Goal: Task Accomplishment & Management: Use online tool/utility

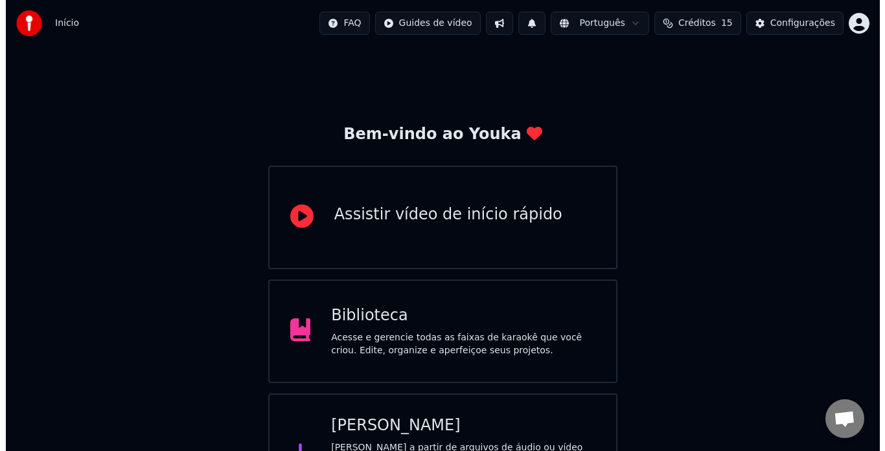
scroll to position [51, 0]
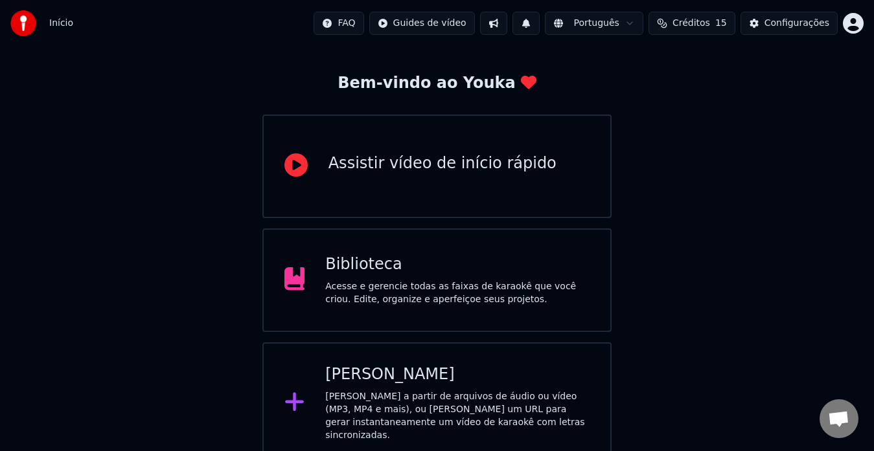
click at [367, 390] on div "[PERSON_NAME] a partir de arquivos de áudio ou vídeo (MP3, MP4 e mais), ou [PER…" at bounding box center [457, 416] width 264 height 52
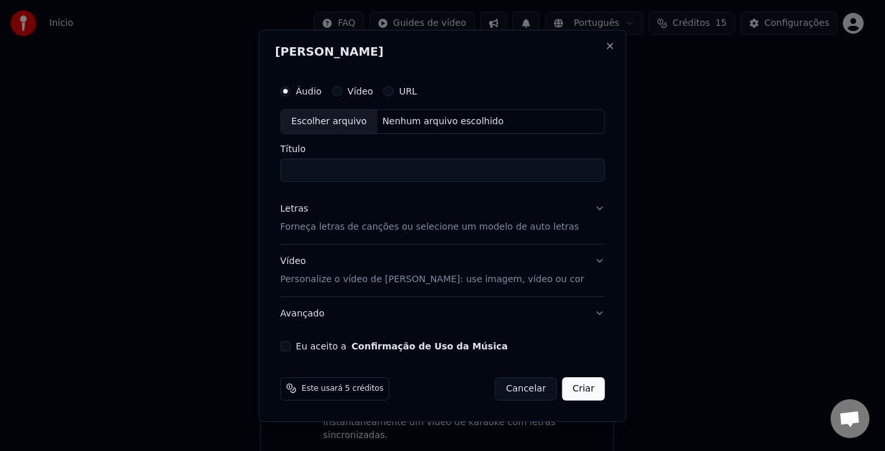
click at [516, 389] on button "Cancelar" at bounding box center [526, 388] width 62 height 23
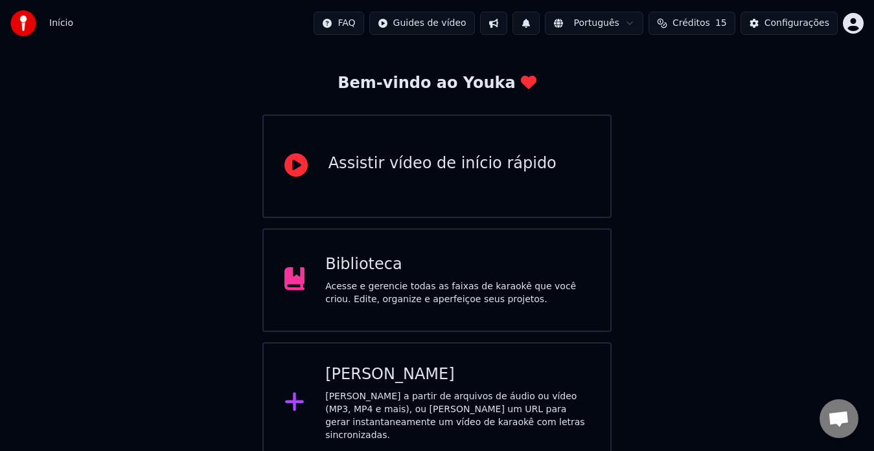
click at [372, 391] on div "[PERSON_NAME] a partir de arquivos de áudio ou vídeo (MP3, MP4 e mais), ou [PER…" at bounding box center [457, 416] width 264 height 52
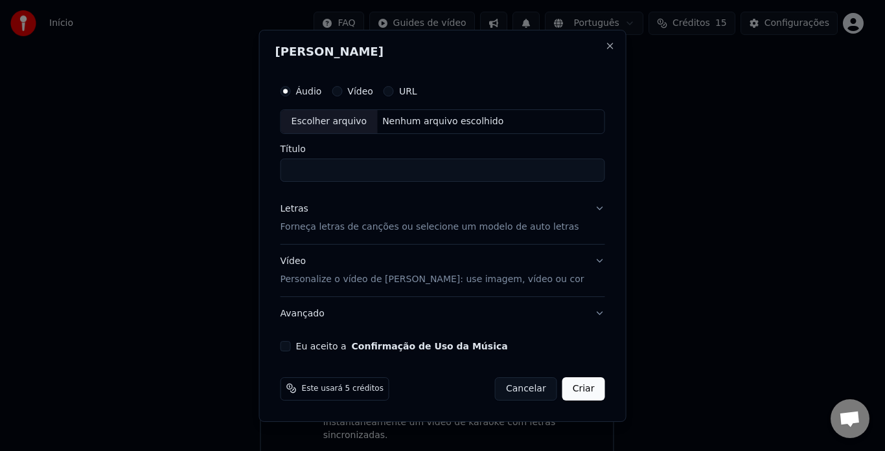
click at [336, 124] on div "Escolher arquivo" at bounding box center [329, 121] width 96 height 23
drag, startPoint x: 338, startPoint y: 168, endPoint x: 262, endPoint y: 168, distance: 76.4
click at [262, 168] on body "**********" at bounding box center [437, 206] width 874 height 515
click at [363, 159] on input "**********" at bounding box center [442, 170] width 324 height 23
click at [349, 166] on input "**********" at bounding box center [442, 170] width 324 height 23
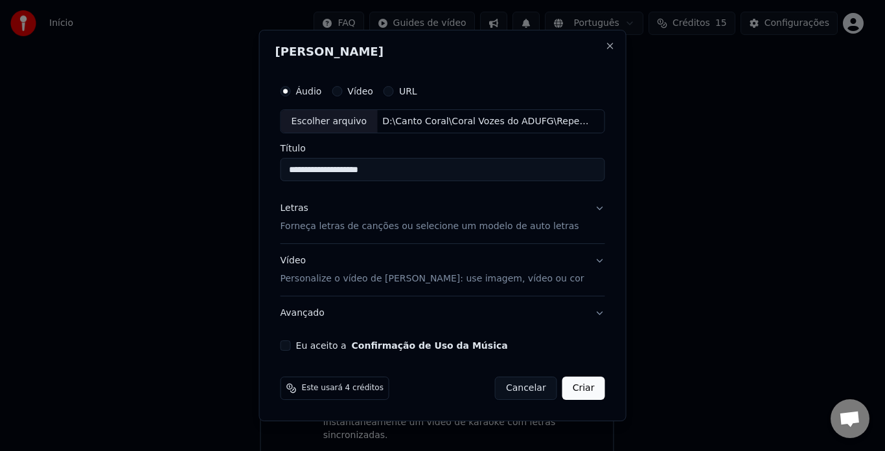
type input "**********"
click at [587, 209] on button "Letras Forneça letras de canções ou selecione um modelo de auto letras" at bounding box center [442, 218] width 324 height 52
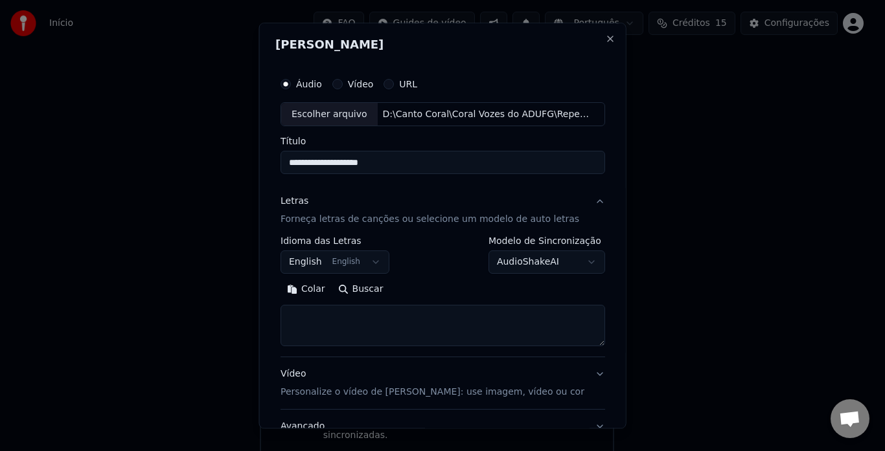
click at [368, 264] on button "English English" at bounding box center [334, 262] width 109 height 23
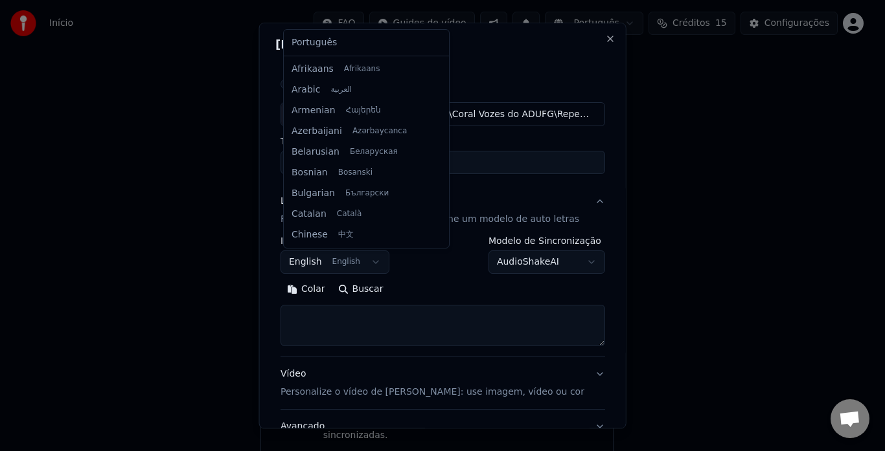
scroll to position [104, 0]
select select "**"
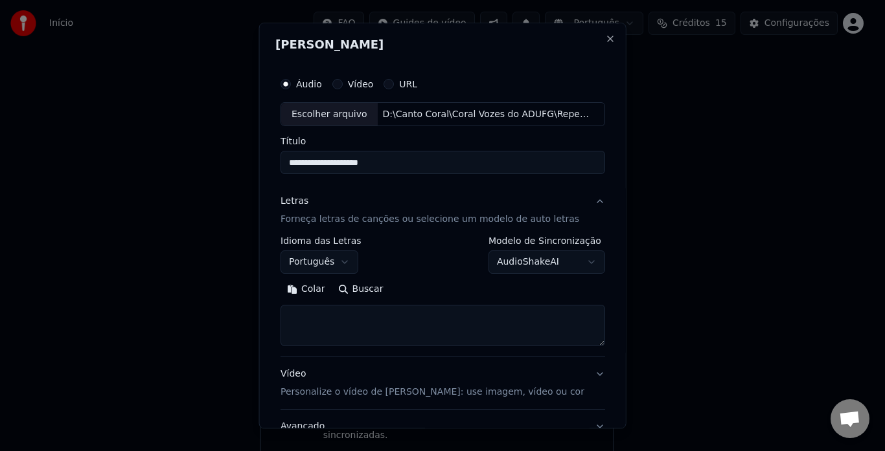
click at [537, 329] on textarea at bounding box center [442, 326] width 324 height 41
paste textarea "**********"
type textarea "**********"
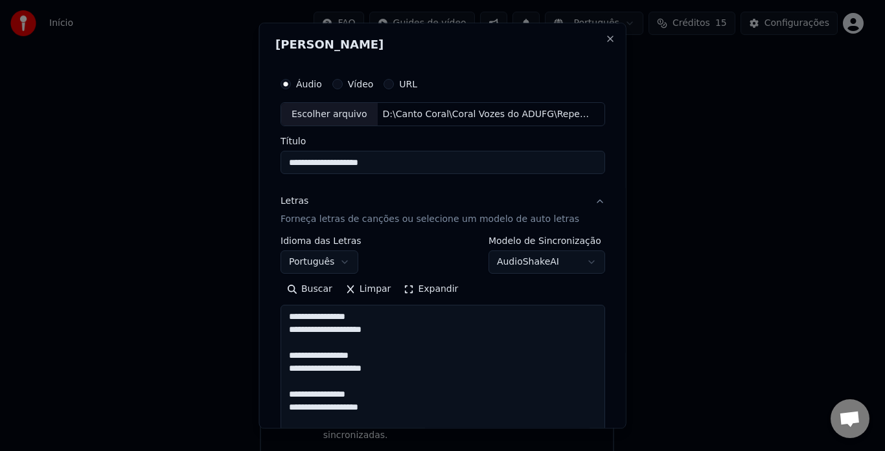
scroll to position [1686, 0]
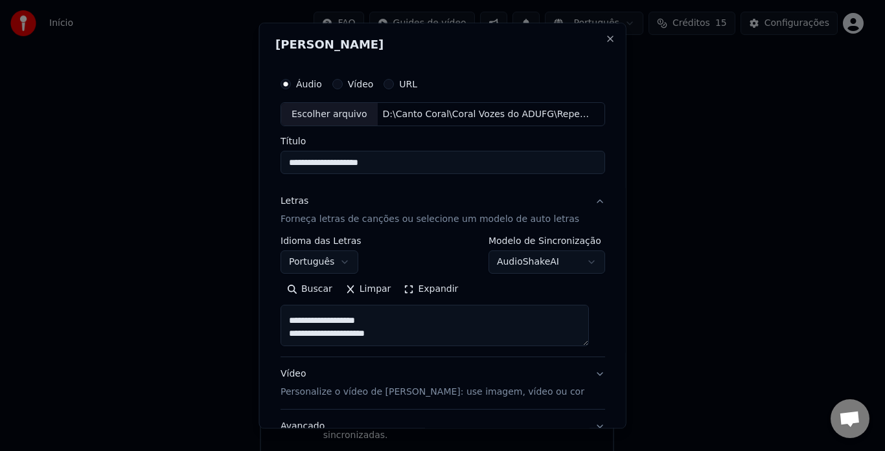
click at [387, 331] on textarea at bounding box center [434, 326] width 308 height 41
click at [536, 318] on textarea at bounding box center [434, 326] width 308 height 41
paste textarea "**********"
type textarea "**********"
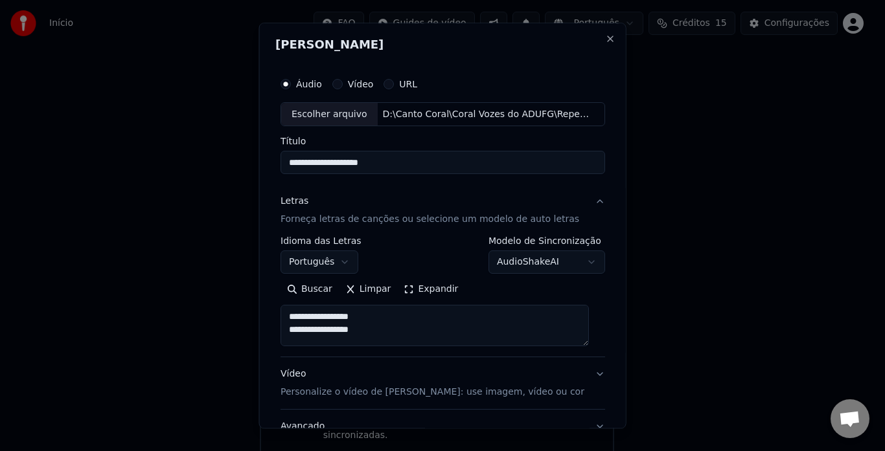
click at [583, 375] on button "Vídeo Personalize o vídeo de karaokê: use imagem, vídeo ou cor" at bounding box center [442, 384] width 324 height 52
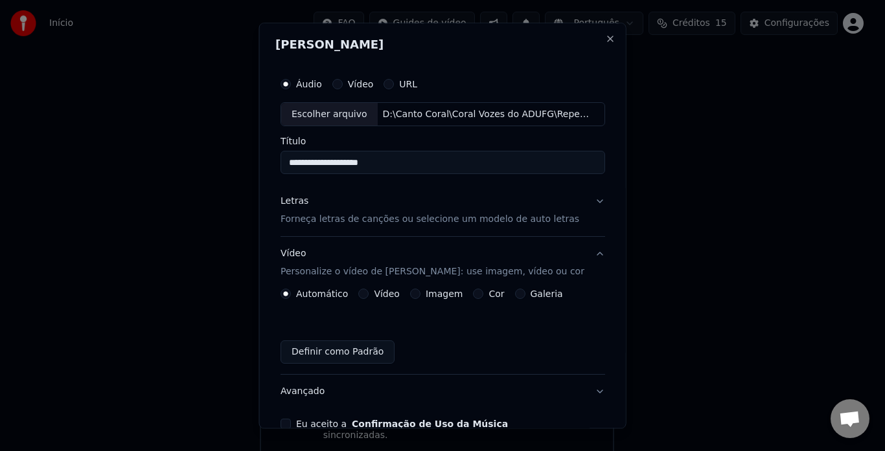
scroll to position [65, 0]
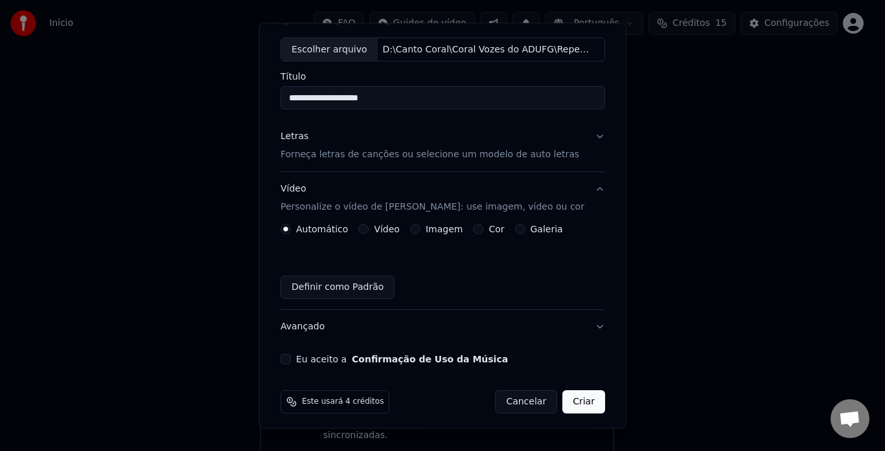
click at [337, 289] on button "Definir como Padrão" at bounding box center [337, 288] width 114 height 23
click at [364, 232] on button "Vídeo" at bounding box center [363, 230] width 10 height 10
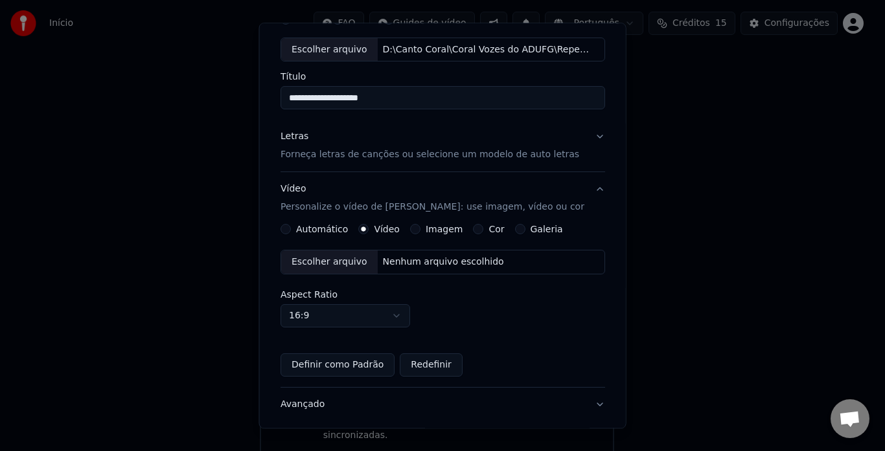
click at [338, 258] on div "Escolher arquivo" at bounding box center [329, 262] width 96 height 23
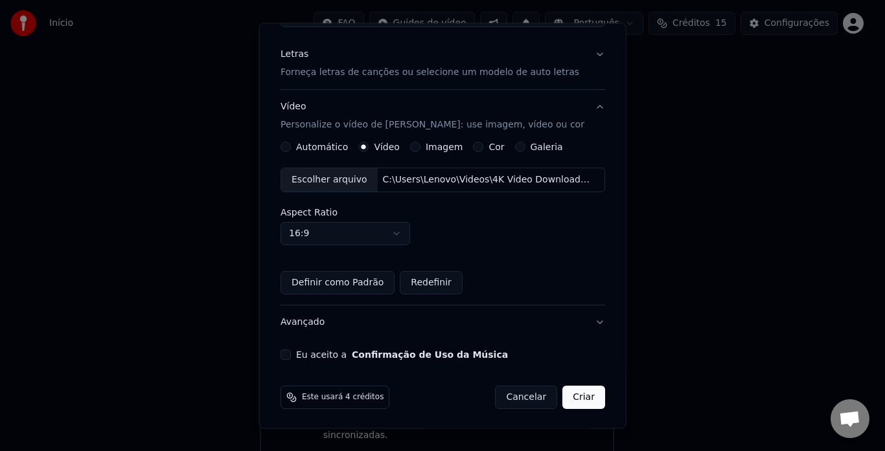
scroll to position [149, 0]
click at [284, 354] on button "Eu aceito a Confirmação de Uso da Música" at bounding box center [285, 353] width 10 height 10
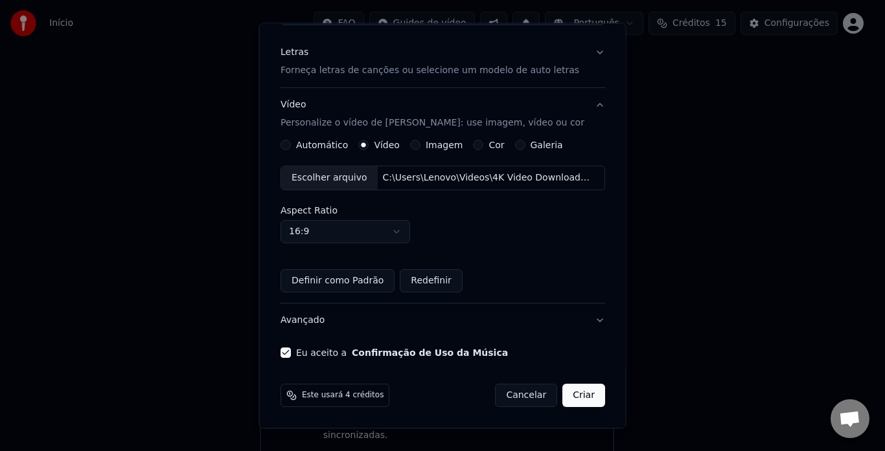
click at [574, 398] on button "Criar" at bounding box center [583, 396] width 43 height 23
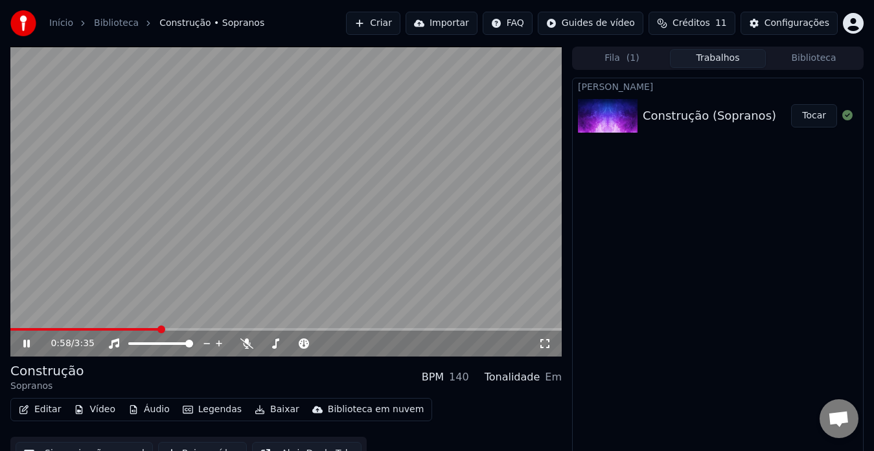
click at [28, 343] on icon at bounding box center [26, 344] width 6 height 8
click at [25, 343] on icon at bounding box center [27, 343] width 8 height 9
click at [31, 341] on icon at bounding box center [36, 344] width 30 height 10
click at [635, 205] on div "[PERSON_NAME] Construção (Sopranos) Tocar" at bounding box center [717, 269] width 291 height 383
click at [175, 330] on span at bounding box center [97, 329] width 174 height 3
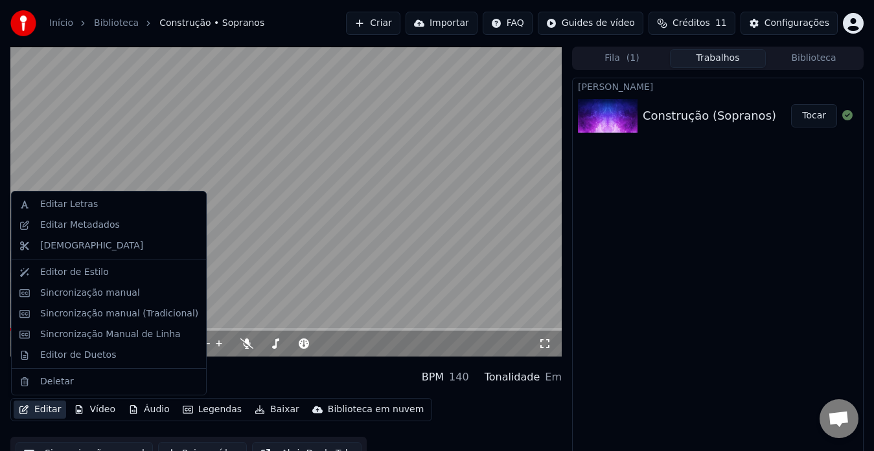
click at [36, 409] on button "Editar" at bounding box center [40, 410] width 52 height 18
click at [77, 206] on div "Editar Letras" at bounding box center [69, 204] width 58 height 13
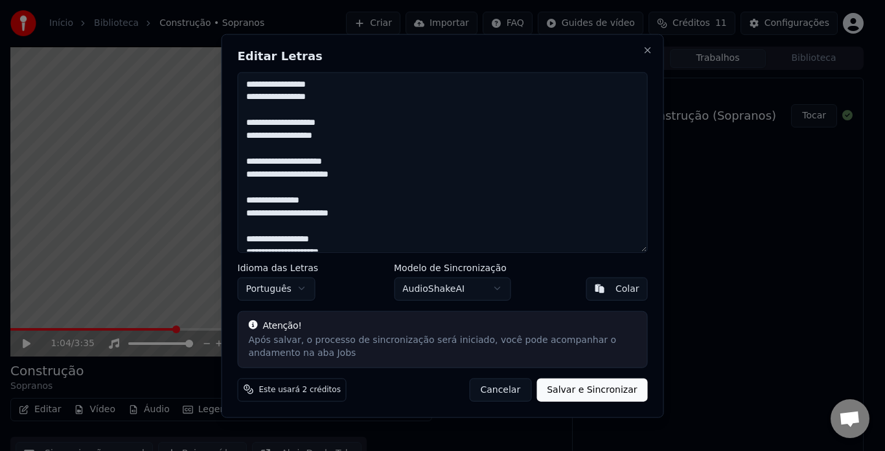
scroll to position [1081, 0]
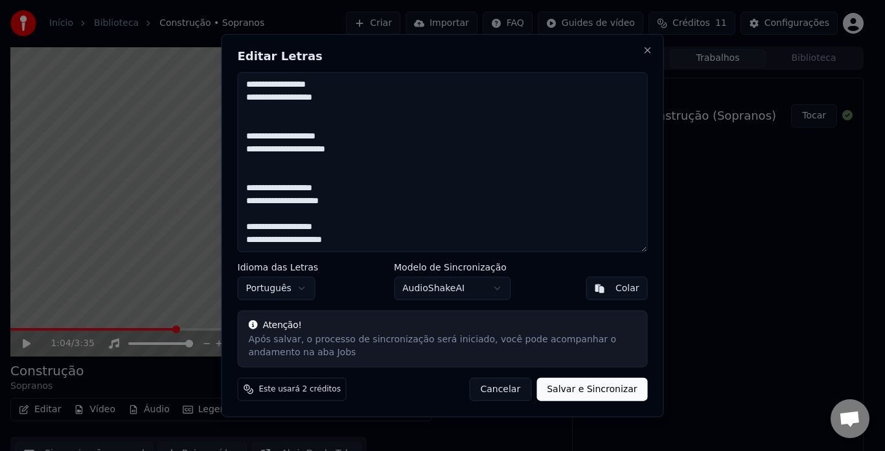
click at [609, 387] on button "Salvar e Sincronizar" at bounding box center [591, 389] width 111 height 23
type textarea "**********"
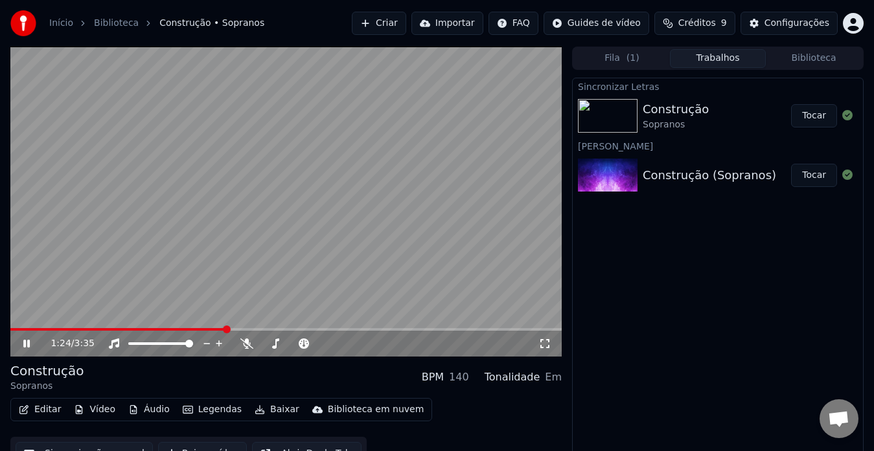
click at [29, 342] on icon at bounding box center [26, 344] width 6 height 8
click at [10, 327] on span at bounding box center [14, 330] width 8 height 8
click at [30, 341] on icon at bounding box center [36, 344] width 30 height 10
click at [25, 344] on icon at bounding box center [26, 344] width 6 height 8
click at [690, 245] on div "Sincronizar Letras Construção Sopranos Tocar Criar Karaokê Construção (Sopranos…" at bounding box center [717, 269] width 291 height 383
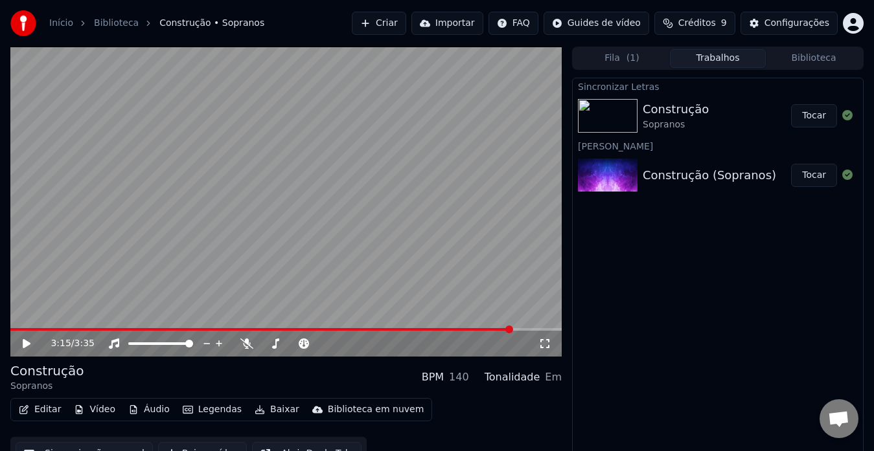
click at [44, 409] on button "Editar" at bounding box center [40, 410] width 52 height 18
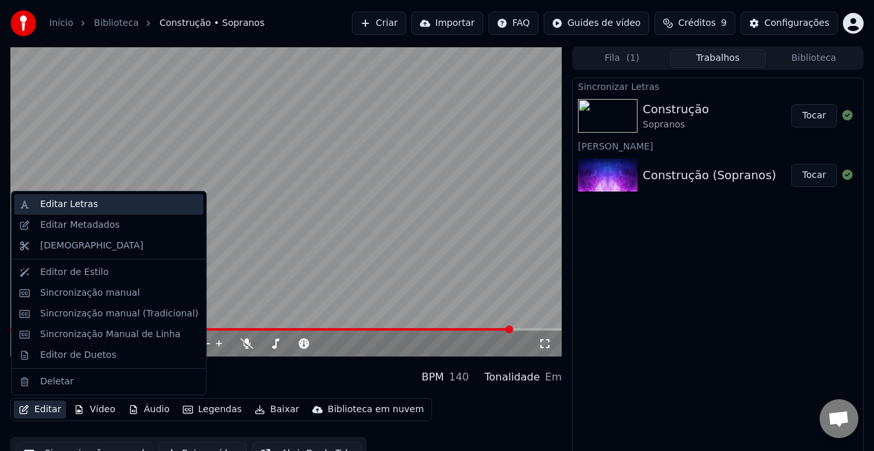
click at [65, 201] on div "Editar Letras" at bounding box center [69, 204] width 58 height 13
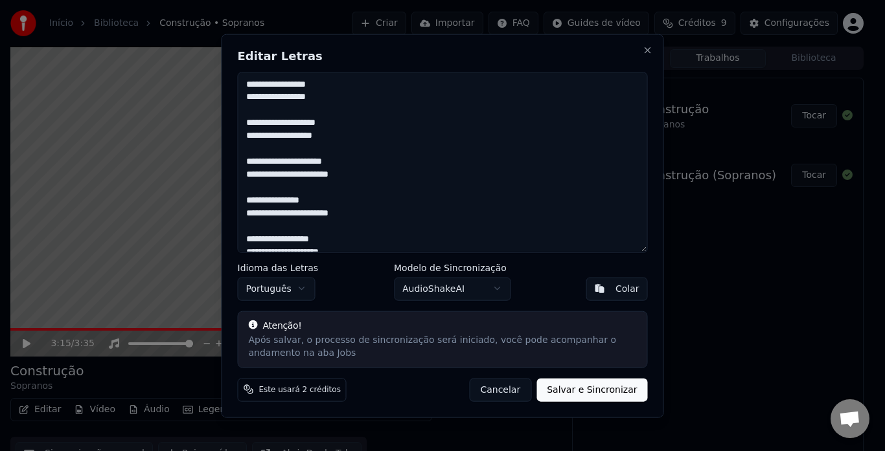
click at [561, 227] on textarea at bounding box center [443, 162] width 410 height 181
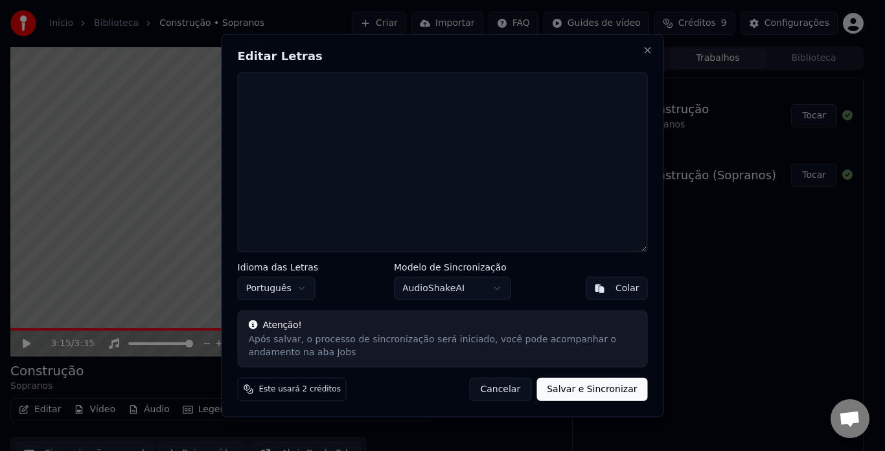
paste textarea "**********"
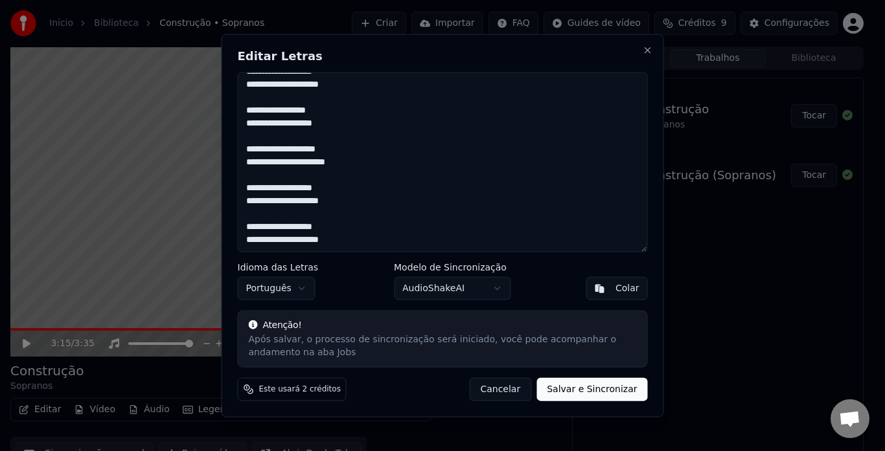
scroll to position [996, 0]
click at [589, 392] on button "Salvar e Sincronizar" at bounding box center [591, 389] width 111 height 23
type textarea "**********"
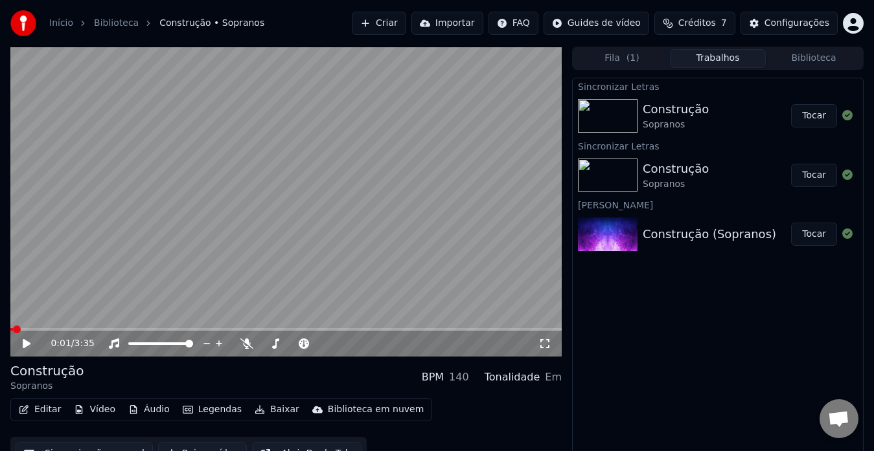
click at [13, 328] on span at bounding box center [11, 329] width 3 height 3
click at [10, 327] on span at bounding box center [14, 330] width 8 height 8
click at [24, 343] on icon at bounding box center [27, 343] width 8 height 9
click at [23, 345] on icon at bounding box center [36, 344] width 30 height 10
click at [200, 328] on span at bounding box center [105, 329] width 190 height 3
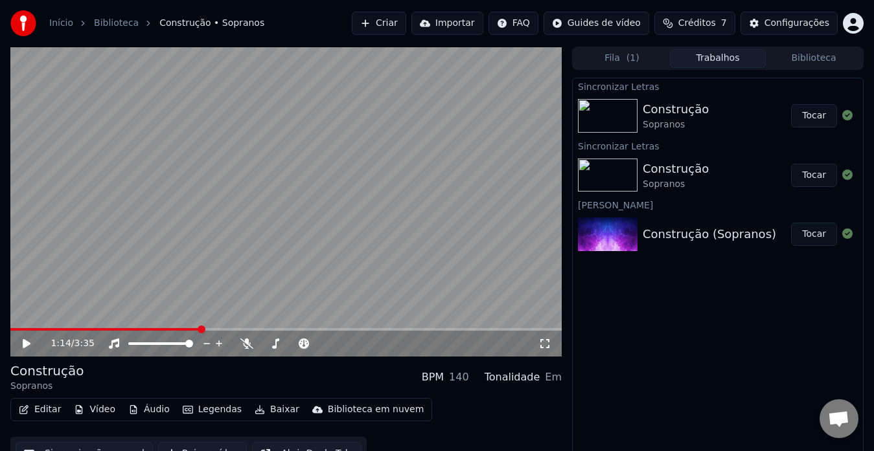
click at [186, 328] on span at bounding box center [105, 329] width 190 height 3
click at [170, 330] on span at bounding box center [97, 329] width 174 height 3
click at [30, 348] on icon at bounding box center [36, 344] width 30 height 10
click at [23, 341] on icon at bounding box center [36, 344] width 30 height 10
click at [663, 330] on div "Sincronizar Letras Construção Sopranos Tocar Sincronizar Letras Construção Sopr…" at bounding box center [717, 269] width 291 height 383
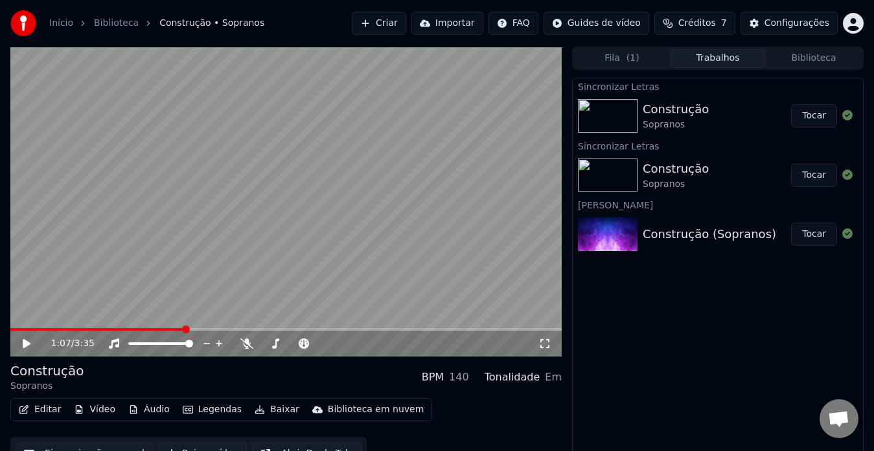
click at [25, 342] on icon at bounding box center [27, 343] width 8 height 9
click at [28, 345] on icon at bounding box center [26, 344] width 6 height 8
click at [539, 328] on span at bounding box center [285, 329] width 551 height 3
click at [28, 342] on icon at bounding box center [27, 343] width 8 height 9
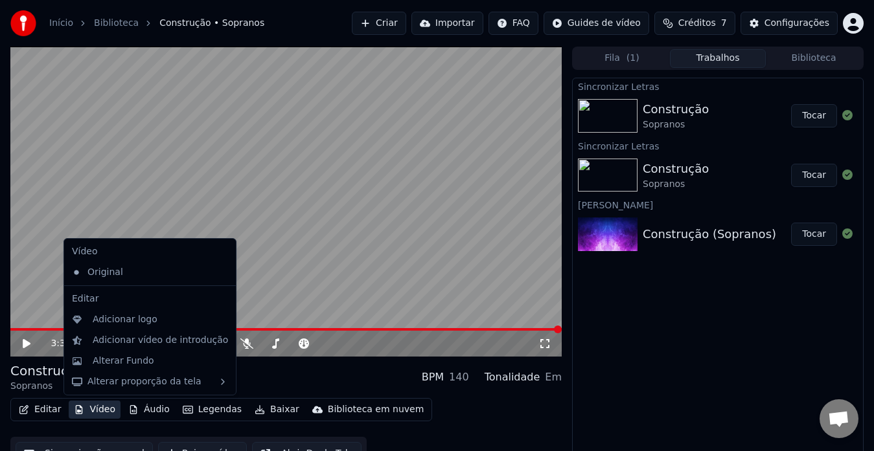
click at [92, 411] on button "Vídeo" at bounding box center [95, 410] width 52 height 18
click at [104, 342] on div "Adicionar vídeo de introdução" at bounding box center [160, 340] width 135 height 13
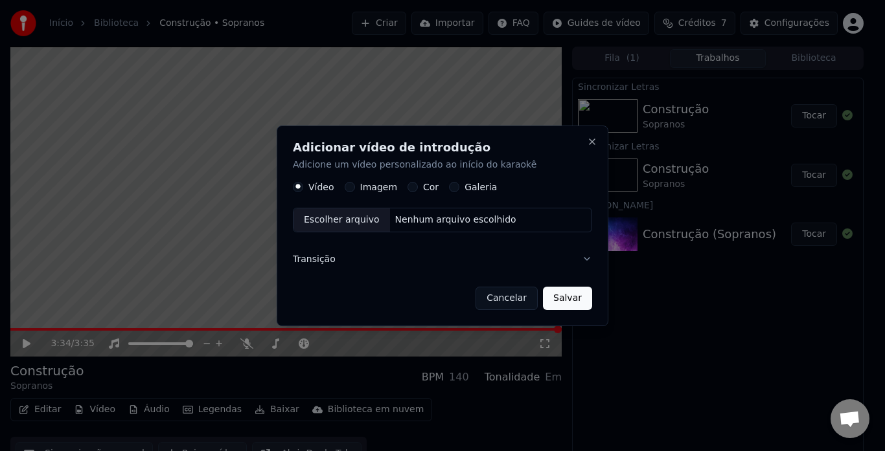
click at [342, 220] on div "Escolher arquivo" at bounding box center [341, 220] width 96 height 23
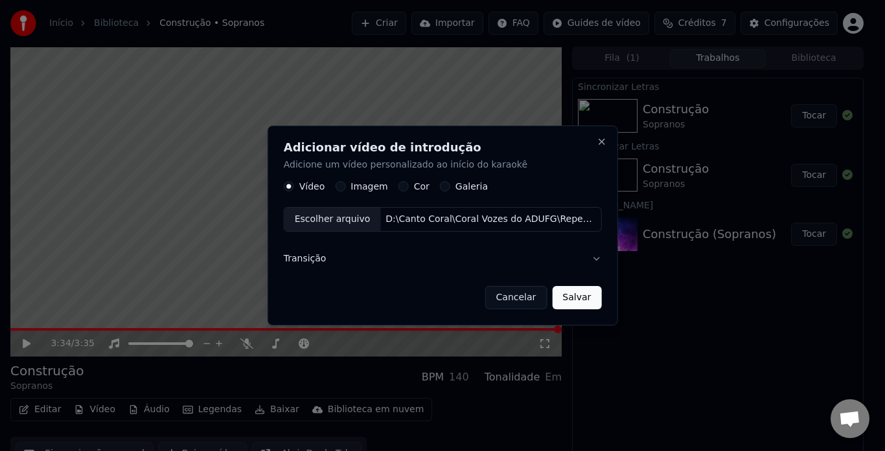
click at [569, 300] on button "Salvar" at bounding box center [576, 297] width 49 height 23
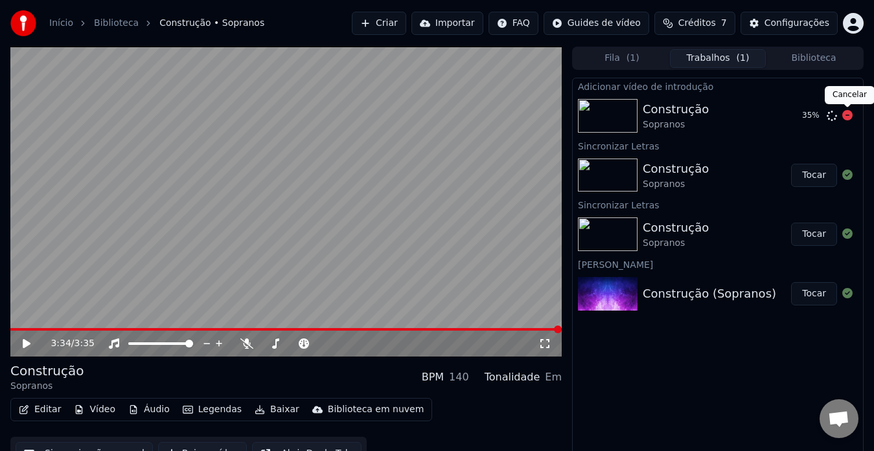
click at [846, 117] on icon at bounding box center [847, 115] width 10 height 10
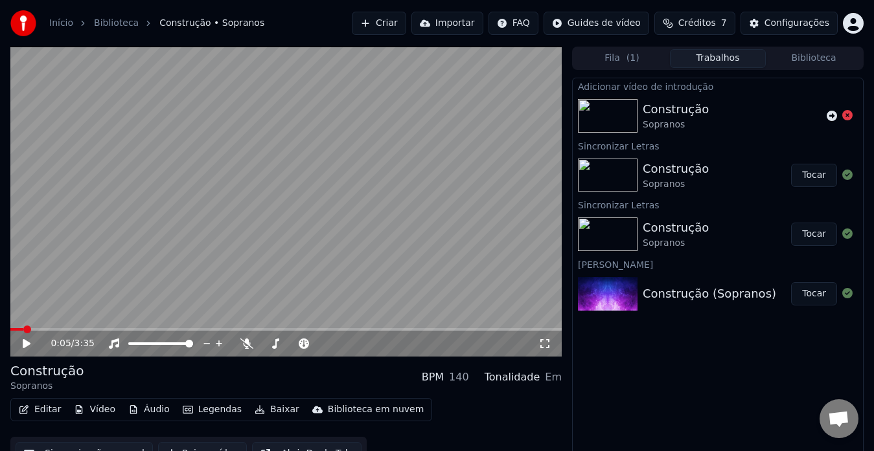
click at [23, 328] on span at bounding box center [16, 329] width 13 height 3
click at [10, 330] on span at bounding box center [14, 330] width 8 height 8
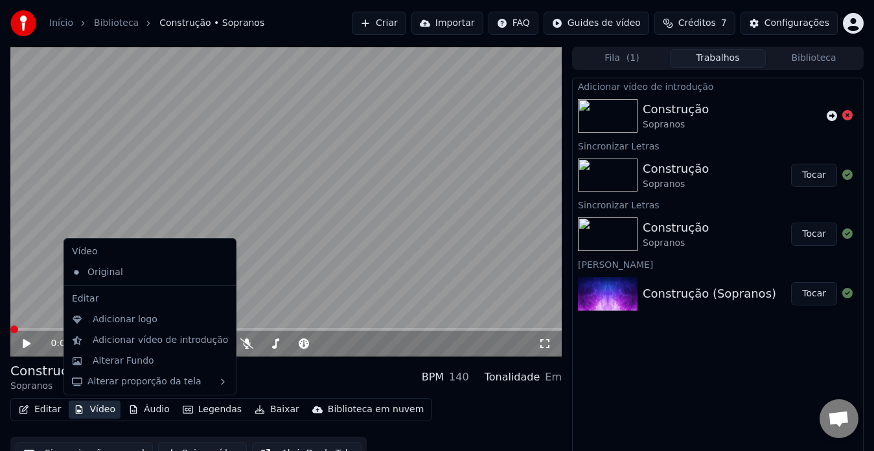
click at [96, 407] on button "Vídeo" at bounding box center [95, 410] width 52 height 18
click at [124, 339] on div "Adicionar vídeo de introdução" at bounding box center [160, 340] width 135 height 13
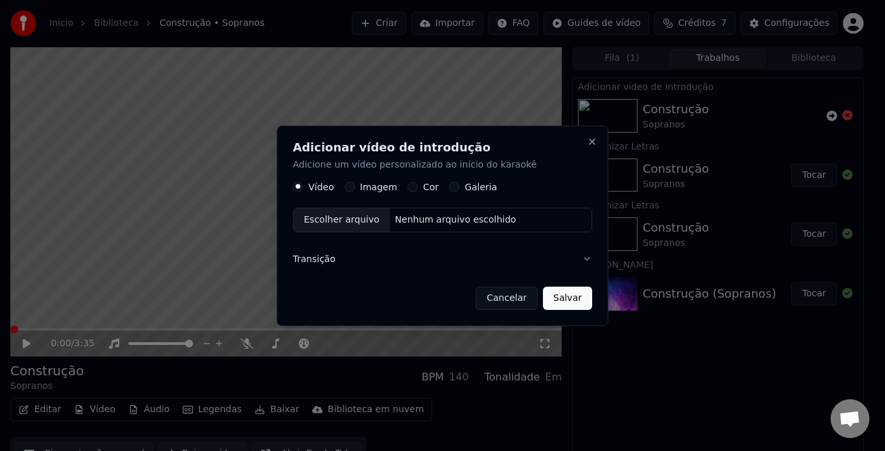
click at [367, 221] on div "Escolher arquivo" at bounding box center [341, 220] width 96 height 23
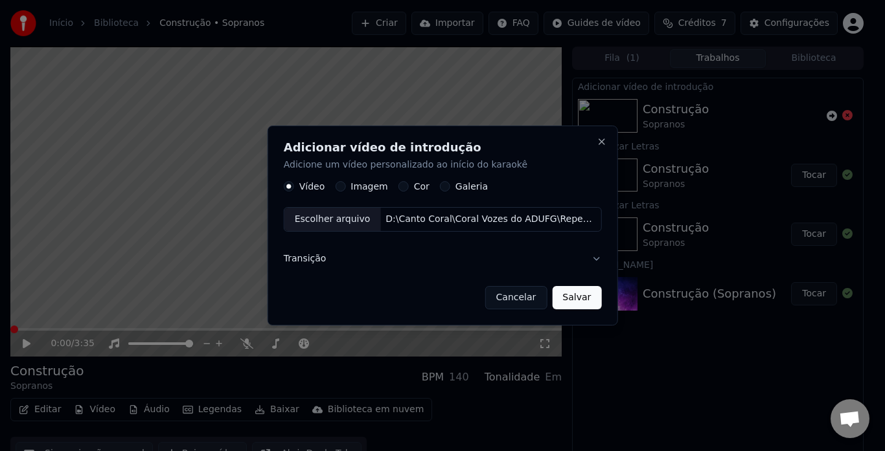
click at [508, 295] on button "Cancelar" at bounding box center [516, 297] width 62 height 23
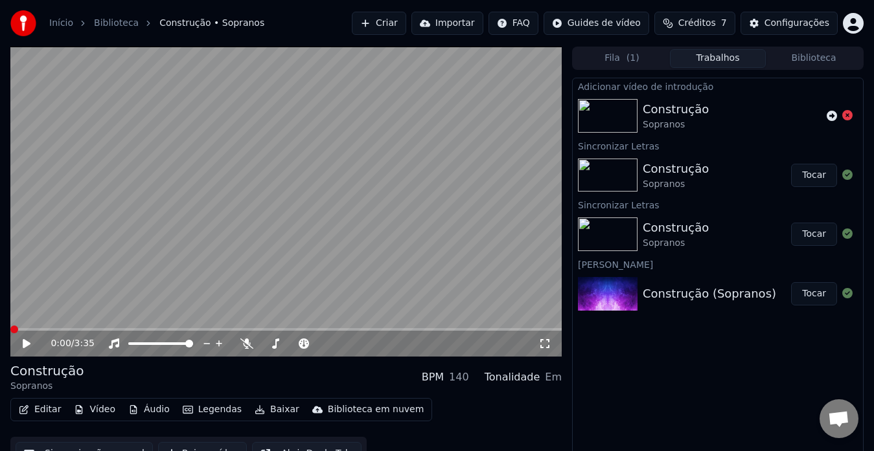
click at [96, 413] on button "Vídeo" at bounding box center [95, 410] width 52 height 18
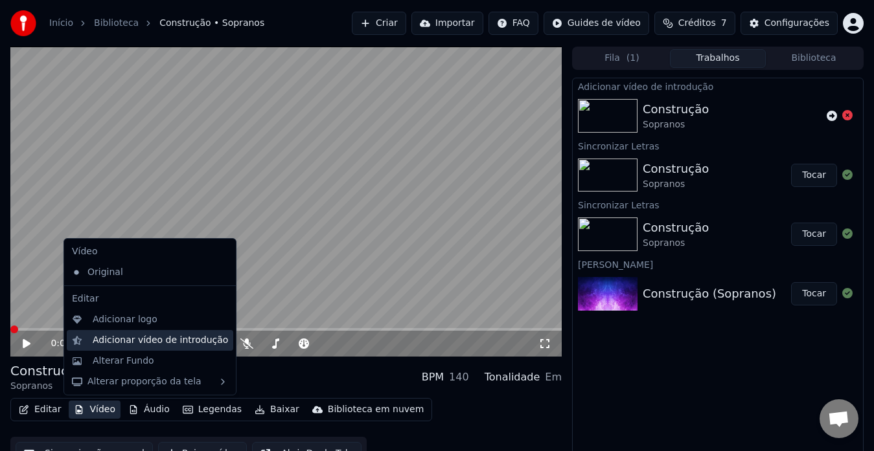
click at [119, 344] on div "Adicionar vídeo de introdução" at bounding box center [160, 340] width 135 height 13
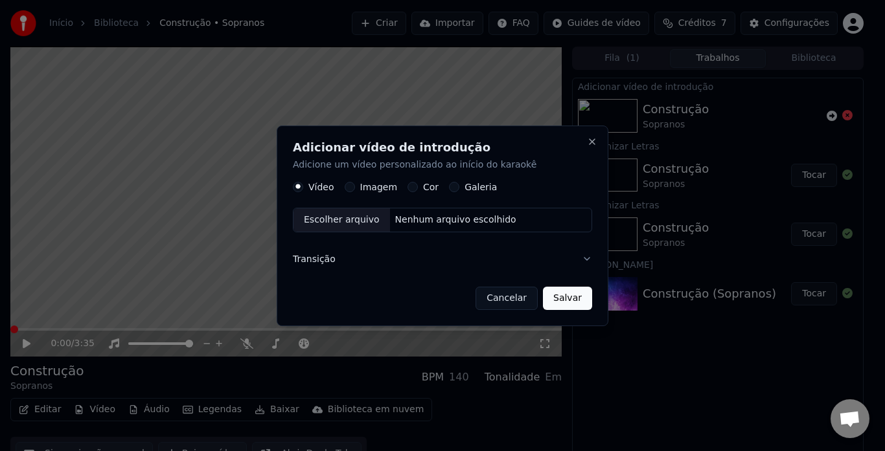
click at [319, 219] on div "Escolher arquivo" at bounding box center [341, 220] width 96 height 23
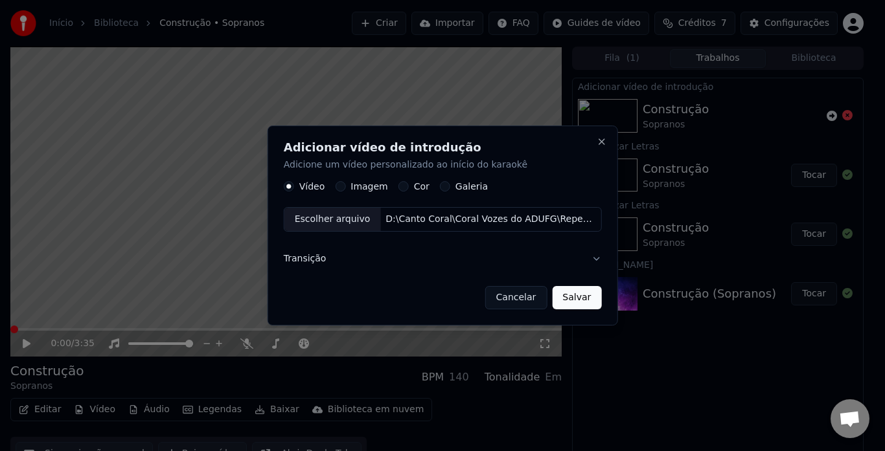
click at [570, 297] on button "Salvar" at bounding box center [576, 297] width 49 height 23
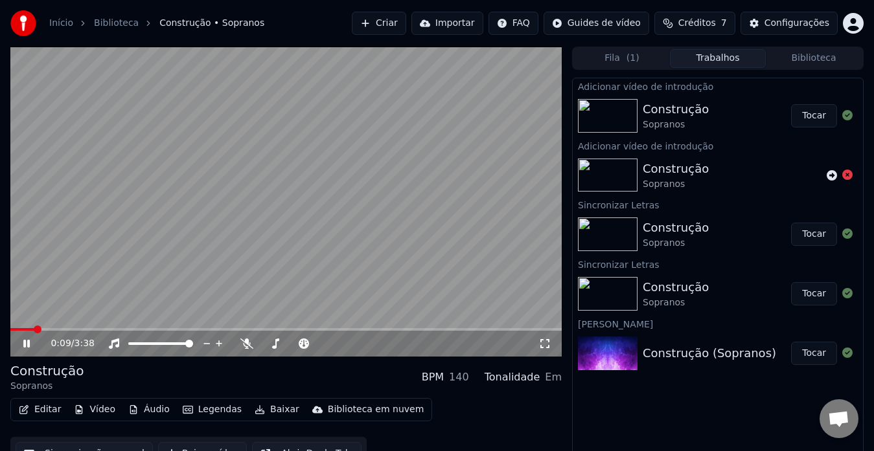
click at [26, 343] on icon at bounding box center [26, 344] width 6 height 8
click at [10, 330] on span at bounding box center [14, 330] width 8 height 8
click at [26, 343] on icon at bounding box center [27, 343] width 8 height 9
click at [27, 341] on icon at bounding box center [36, 344] width 30 height 10
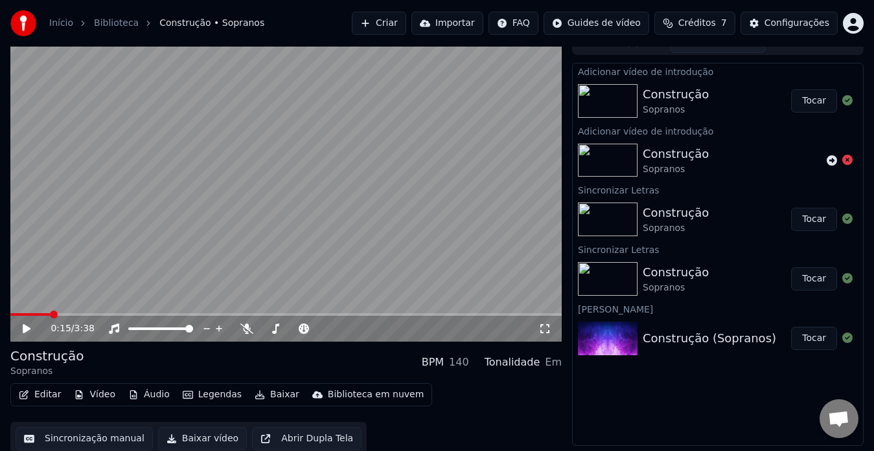
scroll to position [19, 0]
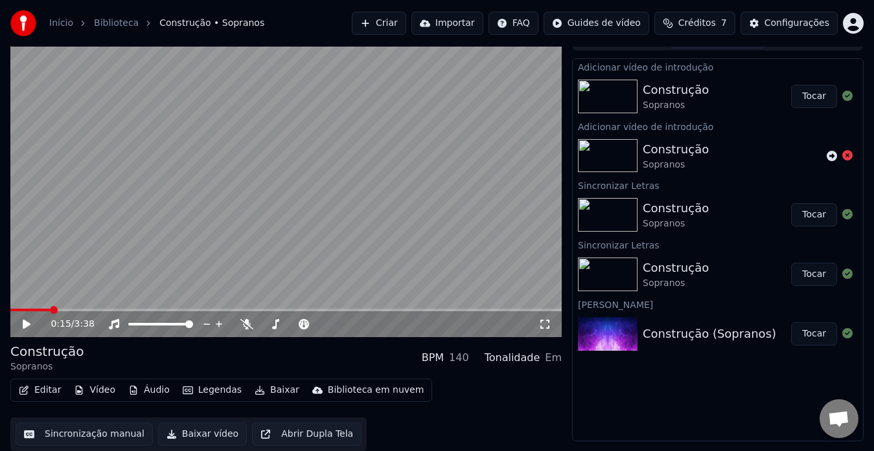
click at [192, 431] on button "Baixar vídeo" at bounding box center [202, 434] width 89 height 23
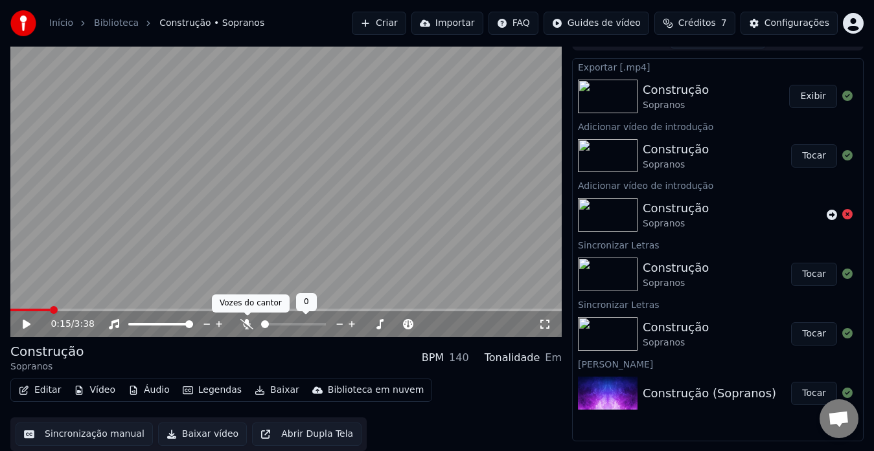
click at [246, 326] on icon at bounding box center [246, 324] width 13 height 10
click at [10, 306] on span at bounding box center [14, 310] width 8 height 8
click at [25, 323] on icon at bounding box center [27, 324] width 8 height 9
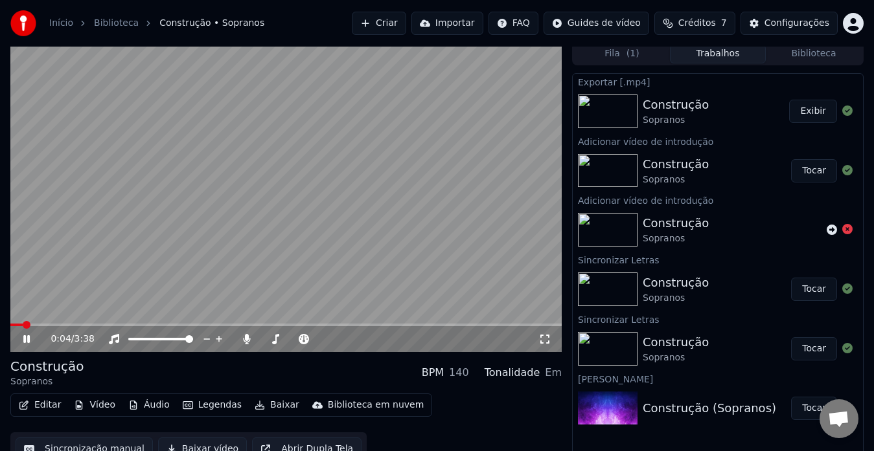
scroll to position [0, 0]
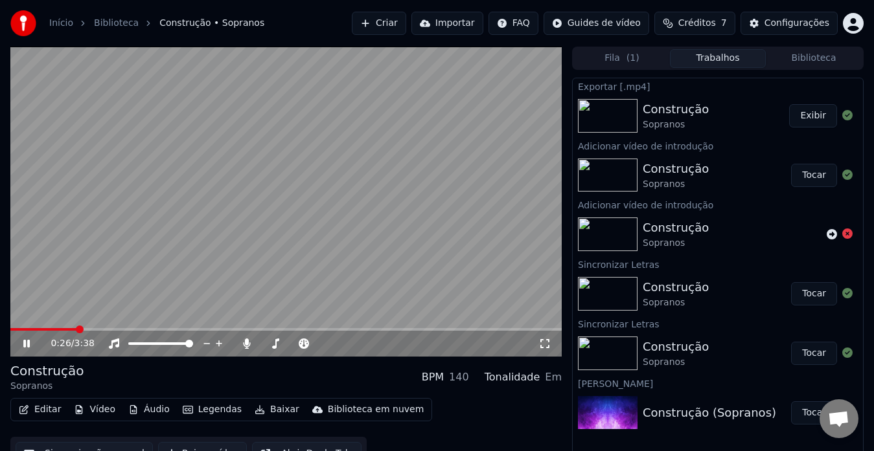
click at [23, 343] on icon at bounding box center [36, 344] width 30 height 10
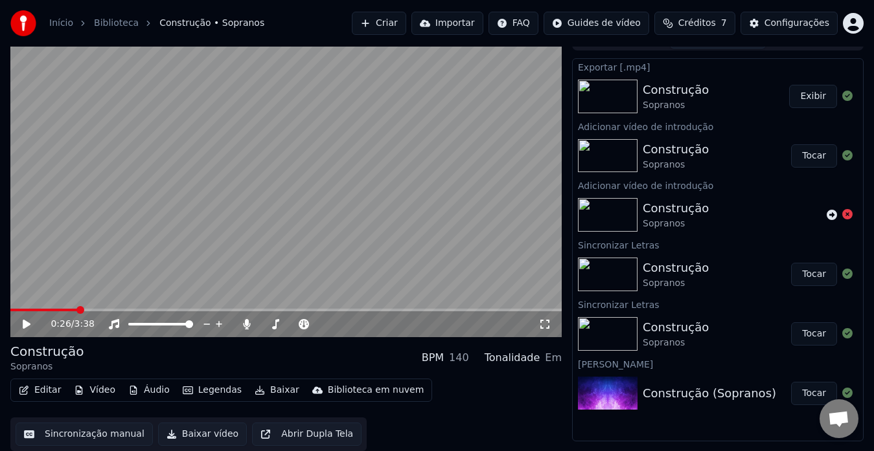
click at [193, 433] on button "Baixar vídeo" at bounding box center [202, 434] width 89 height 23
